Goal: Navigation & Orientation: Find specific page/section

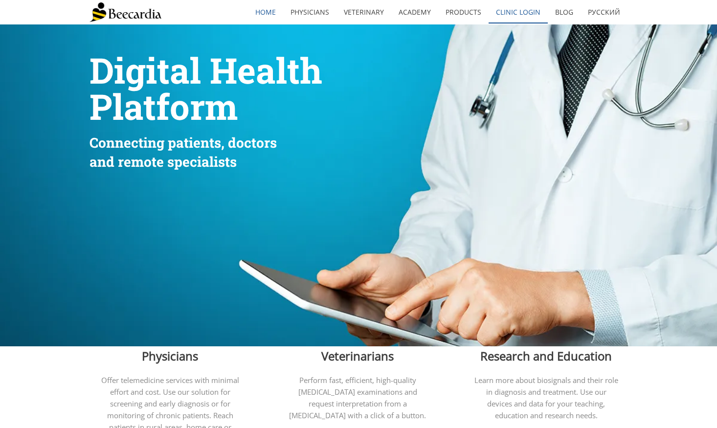
click at [525, 21] on link "Clinic Login" at bounding box center [517, 12] width 59 height 22
